Goal: Information Seeking & Learning: Find contact information

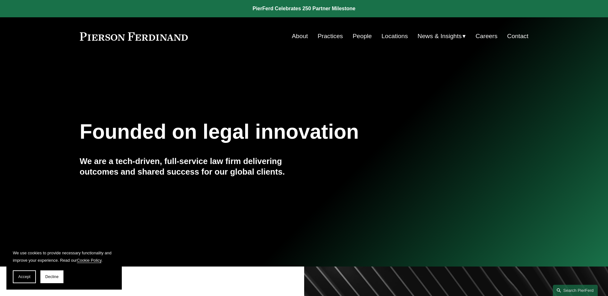
click at [517, 36] on link "Contact" at bounding box center [517, 36] width 21 height 12
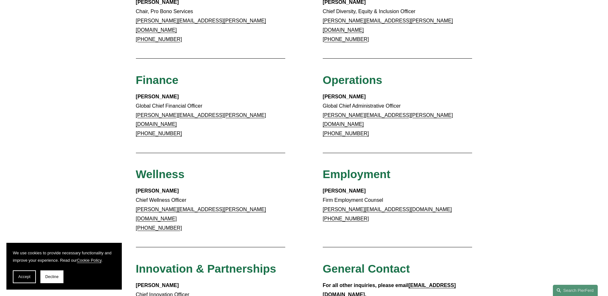
scroll to position [352, 0]
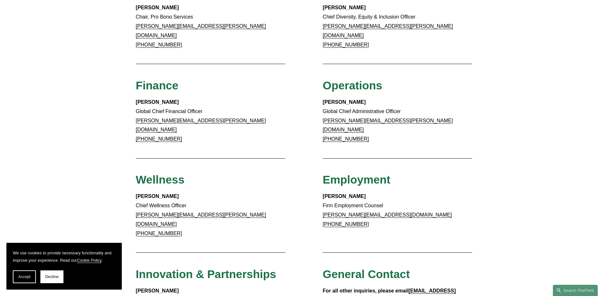
drag, startPoint x: 184, startPoint y: 122, endPoint x: 144, endPoint y: 129, distance: 40.9
click at [144, 129] on div "Client Inquiries For all client inquiries, please use the email below: inquirie…" at bounding box center [304, 62] width 608 height 638
copy link "312.583.2723"
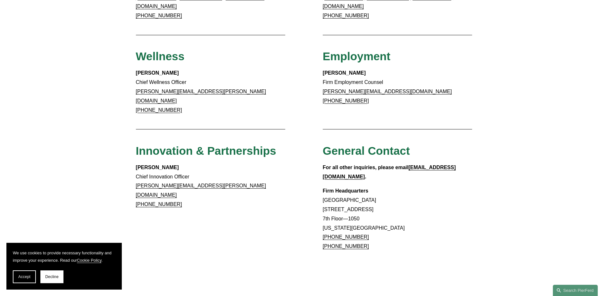
scroll to position [481, 0]
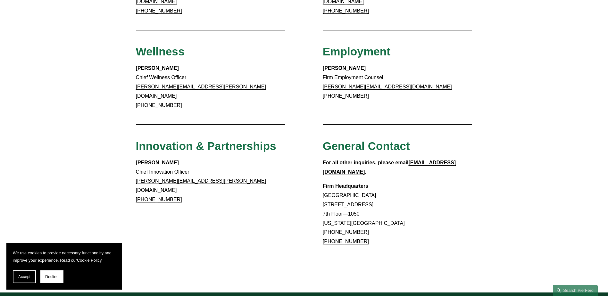
drag, startPoint x: 366, startPoint y: 201, endPoint x: 331, endPoint y: 203, distance: 35.4
click at [331, 203] on p "Firm Headquarters Rockefeller Center 1270 Avenue of the Americas 7th Floor—1050…" at bounding box center [398, 214] width 150 height 65
copy link "917.914.2279"
click at [366, 199] on p "Firm Headquarters Rockefeller Center 1270 Avenue of the Americas 7th Floor—1050…" at bounding box center [398, 214] width 150 height 65
drag, startPoint x: 363, startPoint y: 200, endPoint x: 330, endPoint y: 203, distance: 32.8
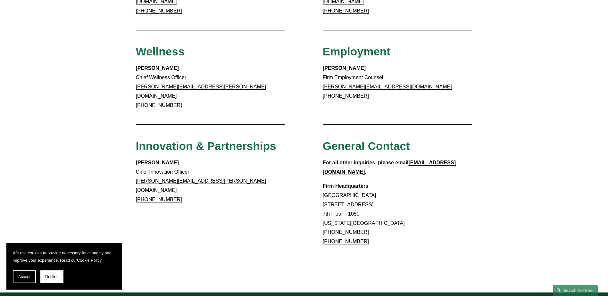
click at [330, 203] on p "Firm Headquarters Rockefeller Center 1270 Avenue of the Americas 7th Floor—1050…" at bounding box center [398, 214] width 150 height 65
copy link "917.914.2279"
